Goal: Book appointment/travel/reservation

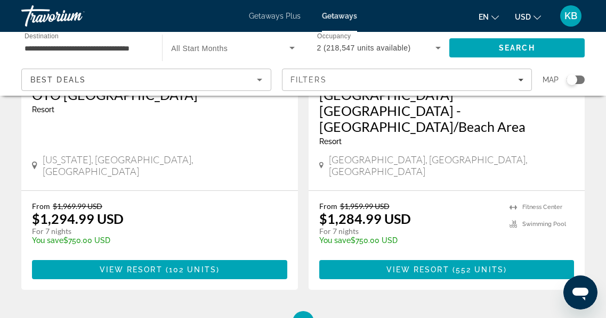
scroll to position [2193, 0]
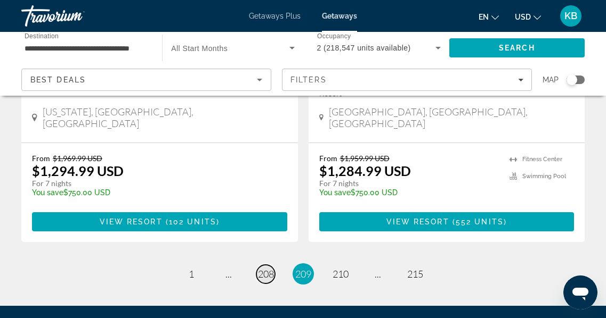
click at [266, 268] on span "208" at bounding box center [266, 274] width 16 height 12
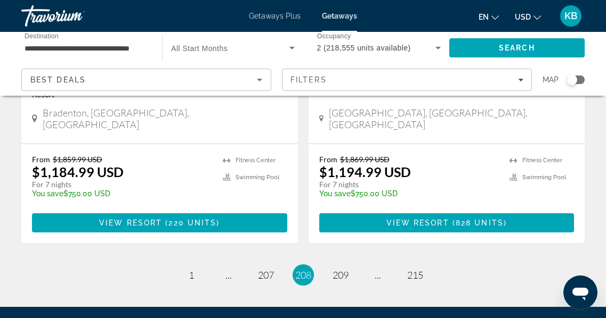
scroll to position [2225, 0]
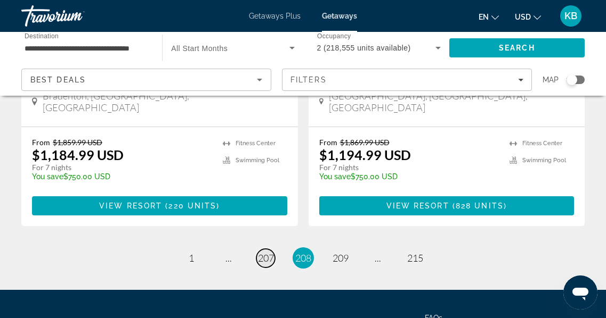
click at [271, 252] on span "207" at bounding box center [266, 258] width 16 height 12
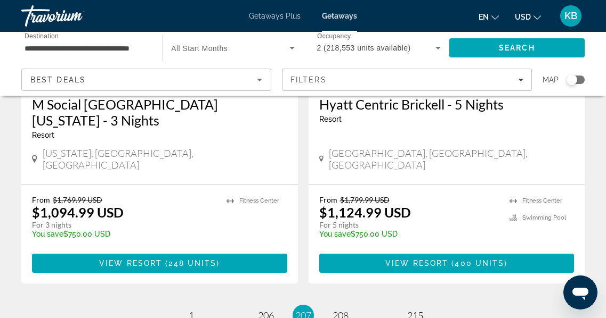
scroll to position [2209, 0]
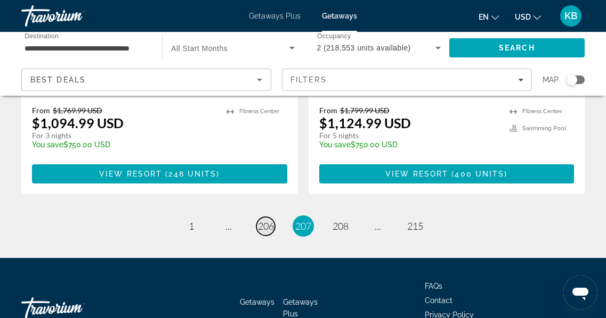
click at [270, 220] on span "206" at bounding box center [266, 226] width 16 height 12
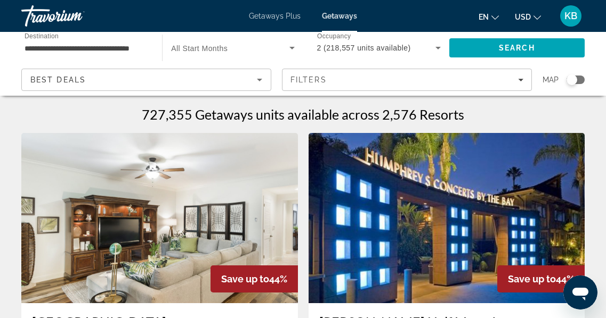
click at [475, 214] on img "Main content" at bounding box center [446, 218] width 276 height 170
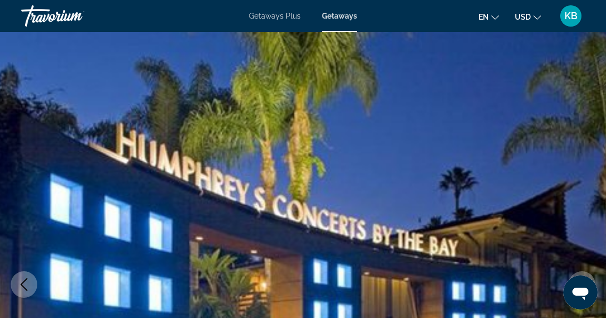
click at [594, 38] on img "Main content" at bounding box center [303, 285] width 606 height 506
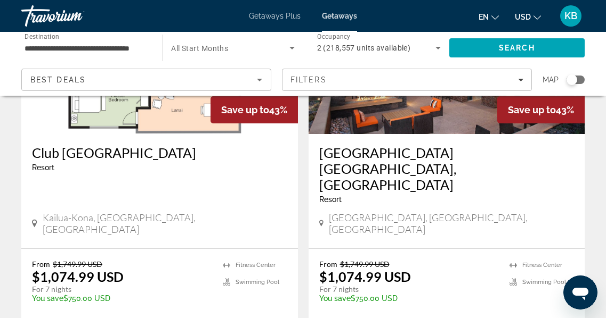
scroll to position [2141, 0]
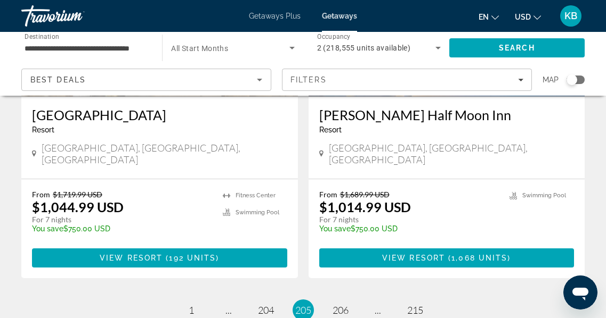
scroll to position [2134, 0]
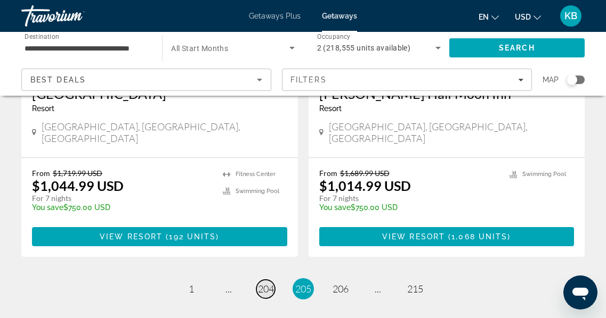
click at [267, 283] on span "204" at bounding box center [266, 289] width 16 height 12
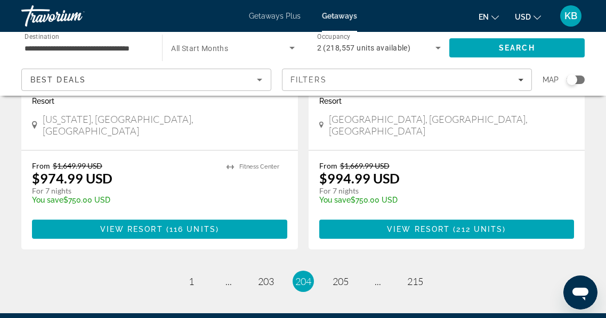
scroll to position [2134, 0]
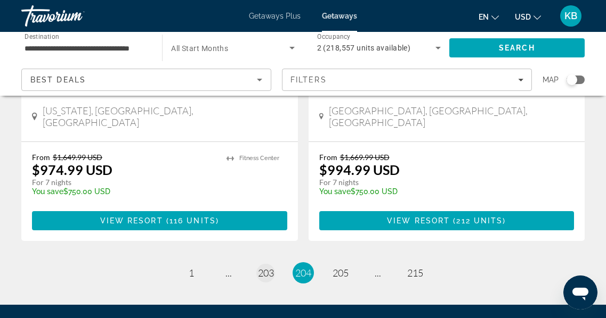
drag, startPoint x: 281, startPoint y: 228, endPoint x: 271, endPoint y: 227, distance: 10.2
click at [271, 263] on ul "204 / 215 page 1 page ... page 203 You're on page 204 page 205 page ... page 215" at bounding box center [302, 273] width 563 height 21
click at [271, 267] on span "203" at bounding box center [266, 273] width 16 height 12
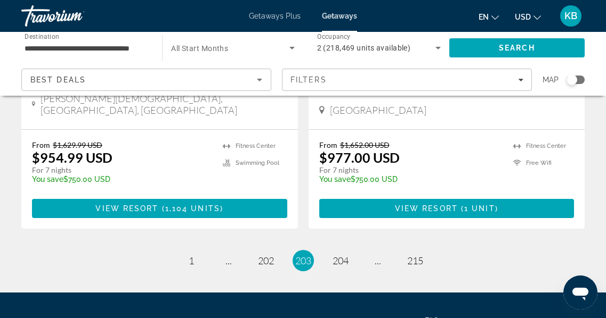
scroll to position [2163, 0]
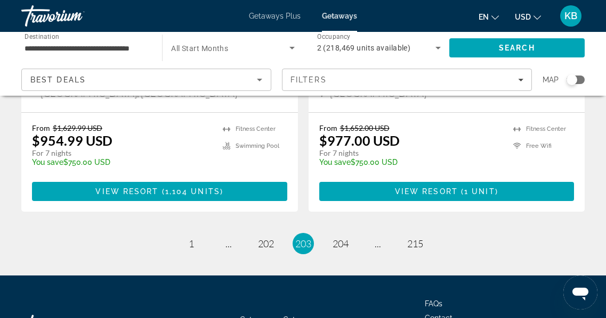
drag, startPoint x: 613, startPoint y: 225, endPoint x: 607, endPoint y: 297, distance: 72.2
click at [267, 238] on span "202" at bounding box center [266, 244] width 16 height 12
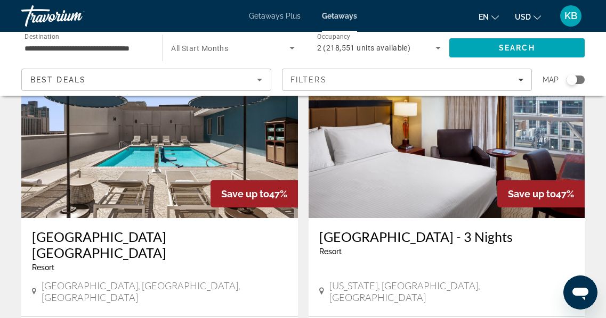
scroll to position [1263, 0]
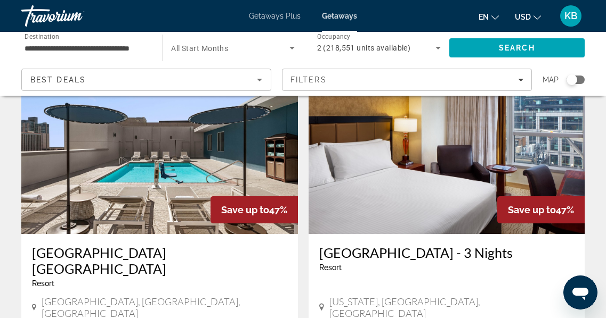
click at [535, 205] on span "Save up to" at bounding box center [532, 210] width 48 height 11
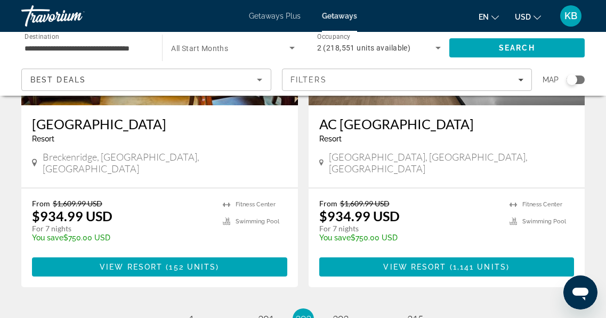
scroll to position [2140, 0]
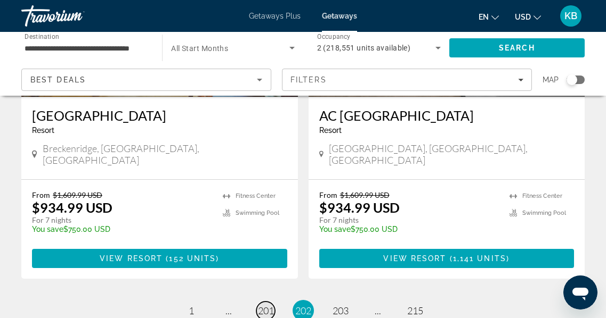
click at [268, 305] on span "201" at bounding box center [266, 311] width 16 height 12
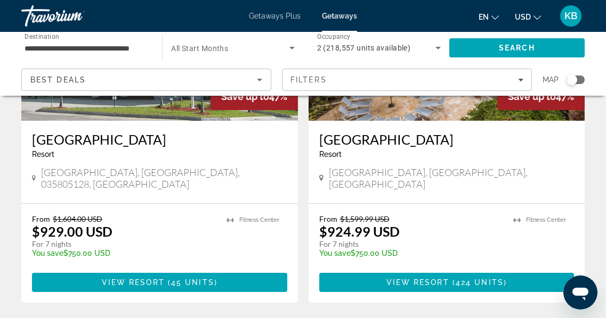
scroll to position [2158, 0]
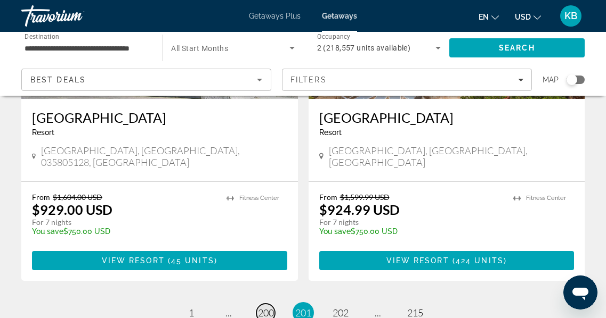
click at [264, 307] on span "200" at bounding box center [266, 313] width 16 height 12
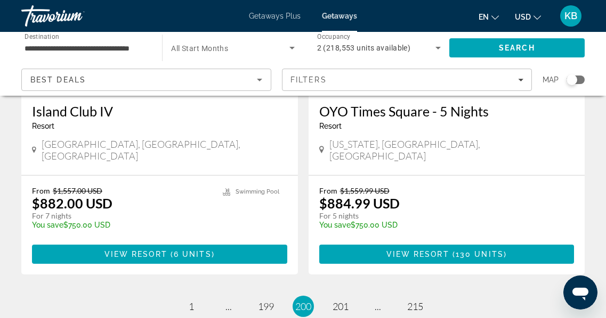
scroll to position [2093, 0]
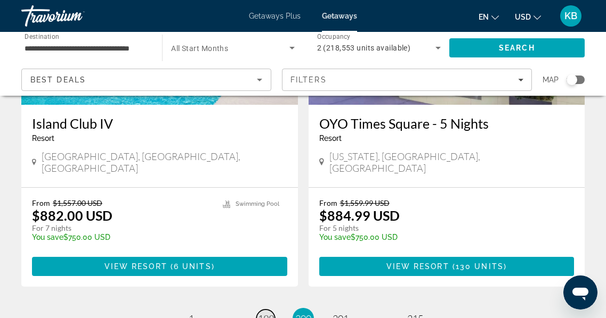
click at [268, 313] on span "199" at bounding box center [266, 319] width 16 height 12
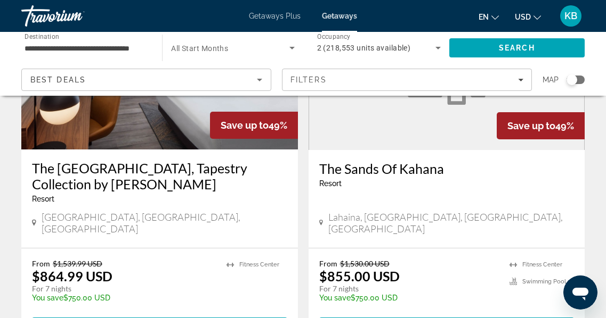
scroll to position [2084, 0]
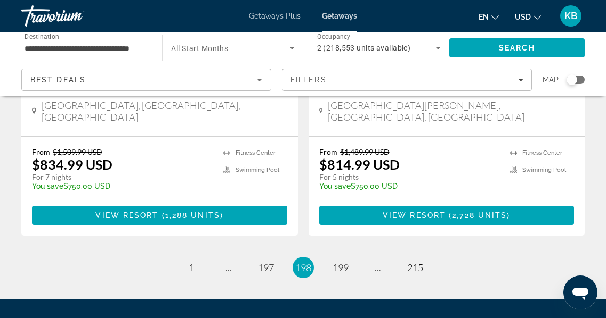
scroll to position [2158, 0]
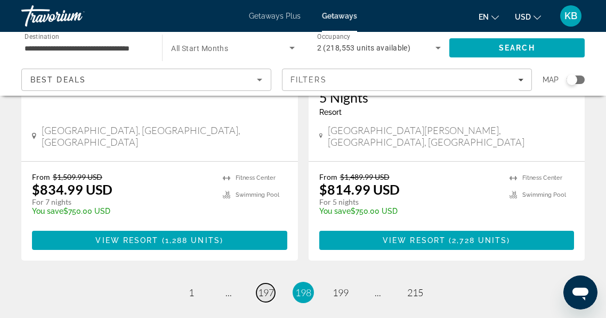
click at [266, 287] on span "197" at bounding box center [266, 293] width 16 height 12
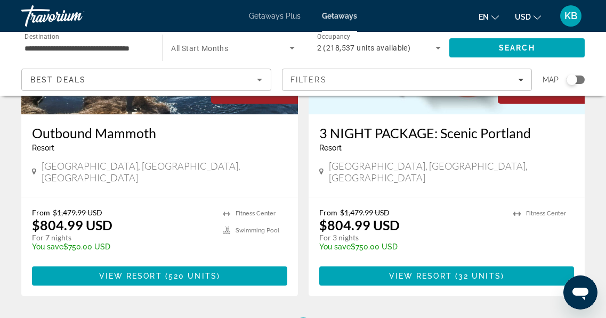
scroll to position [2146, 0]
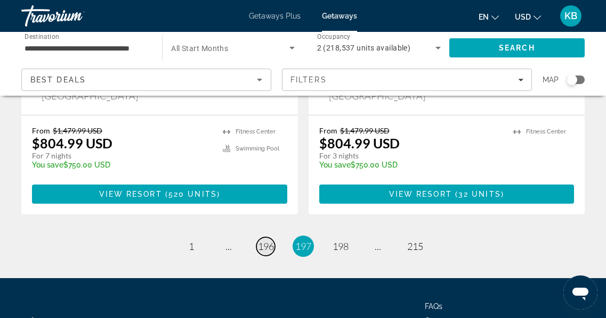
click at [269, 241] on span "196" at bounding box center [266, 247] width 16 height 12
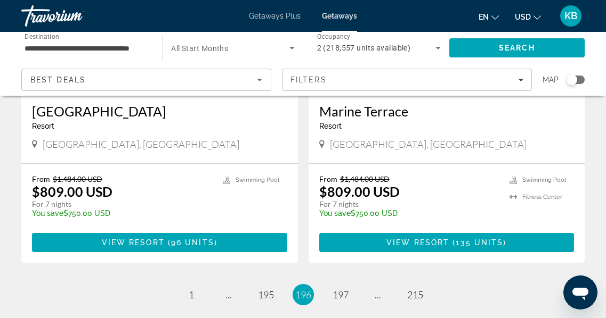
scroll to position [2153, 0]
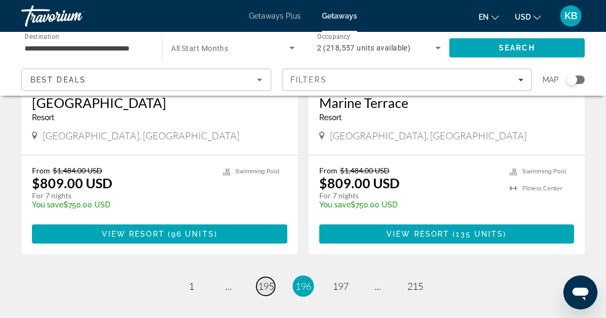
click at [272, 281] on span "195" at bounding box center [266, 287] width 16 height 12
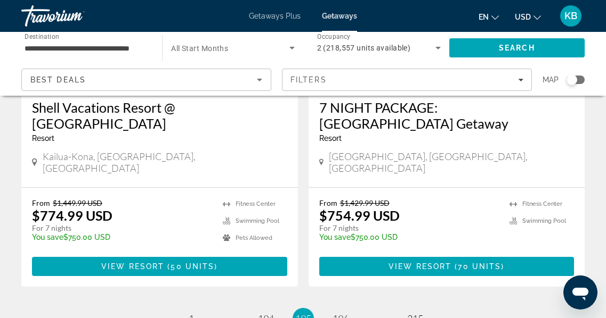
scroll to position [2174, 0]
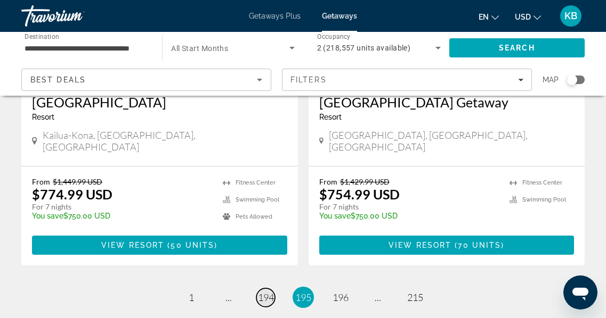
click at [266, 292] on span "194" at bounding box center [266, 298] width 16 height 12
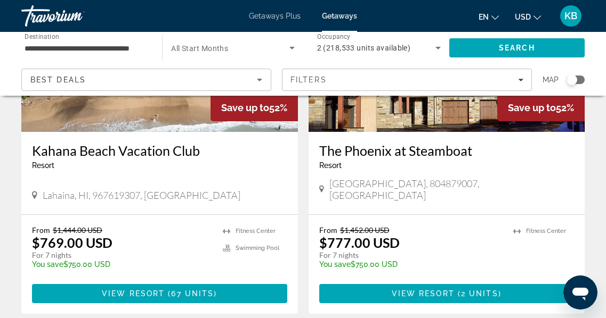
scroll to position [2158, 0]
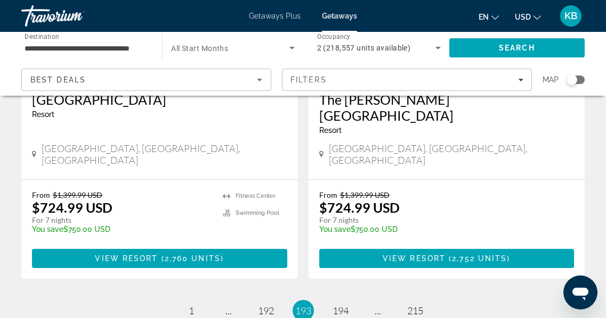
scroll to position [2176, 0]
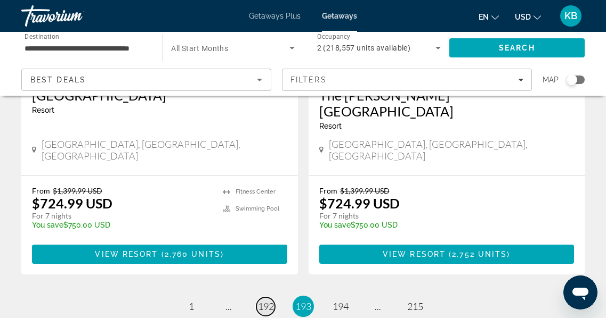
click at [265, 301] on span "192" at bounding box center [266, 307] width 16 height 12
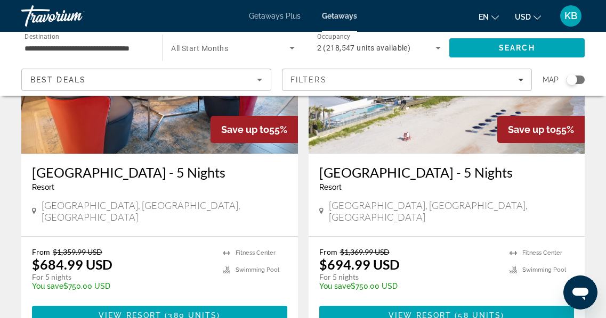
scroll to position [2150, 0]
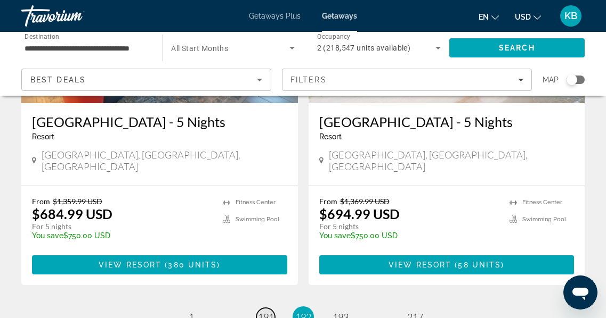
click at [269, 312] on span "191" at bounding box center [266, 318] width 16 height 12
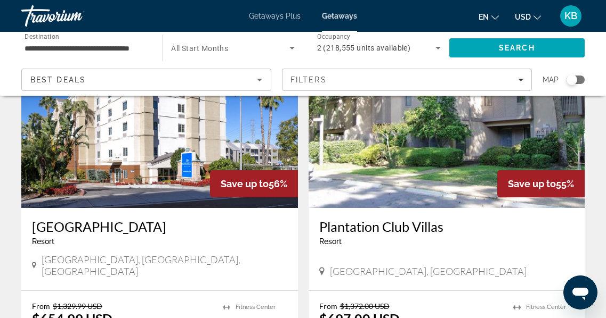
scroll to position [1278, 0]
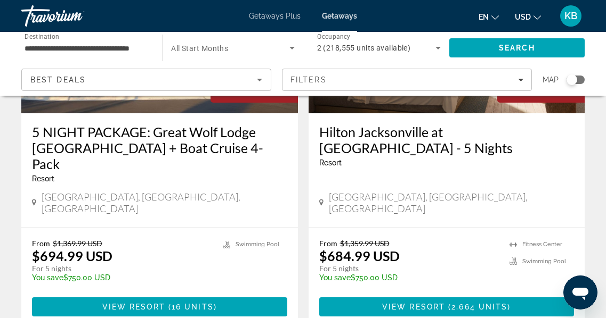
scroll to position [2120, 0]
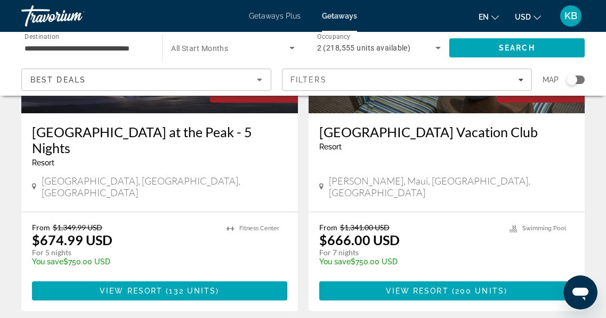
scroll to position [2198, 0]
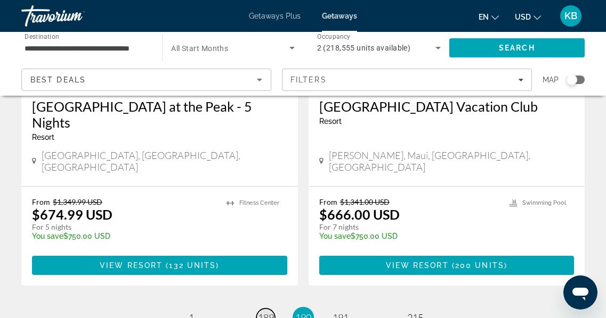
click at [266, 312] on span "189" at bounding box center [266, 318] width 16 height 12
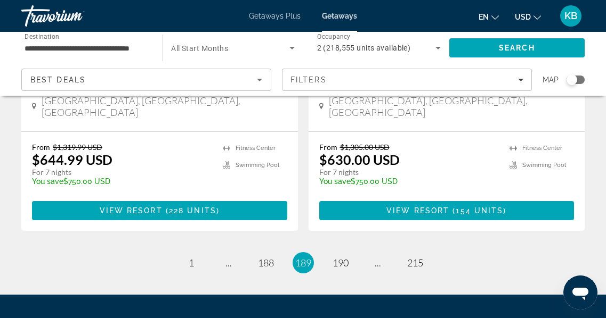
scroll to position [2135, 0]
